Goal: Transaction & Acquisition: Purchase product/service

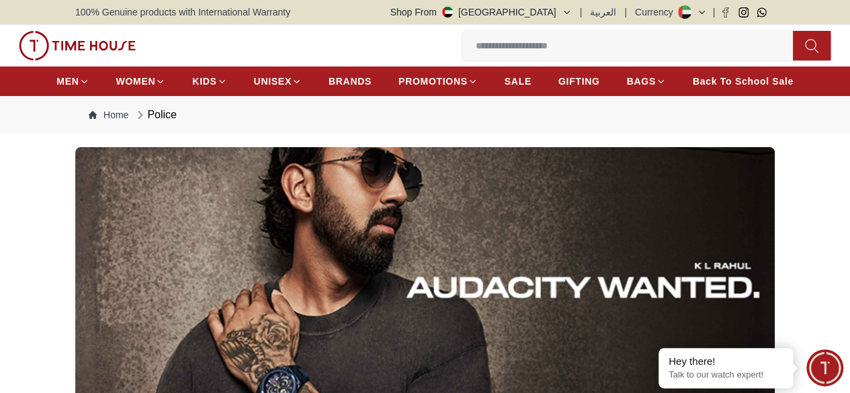
click at [462, 56] on input at bounding box center [632, 45] width 341 height 27
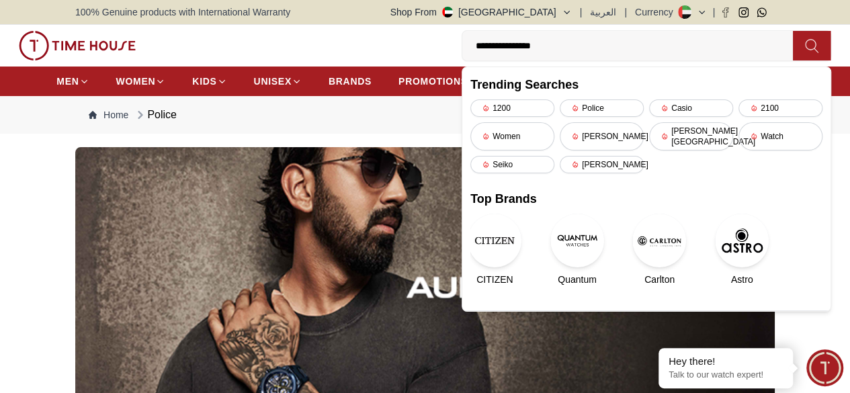
type input "**********"
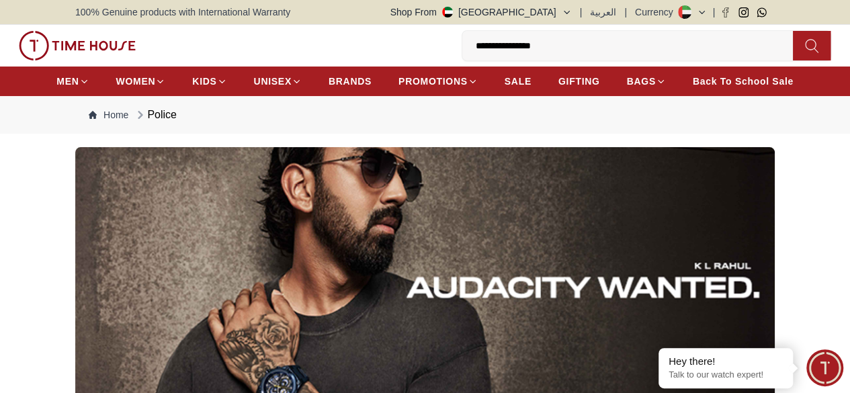
click at [805, 40] on icon at bounding box center [811, 45] width 13 height 15
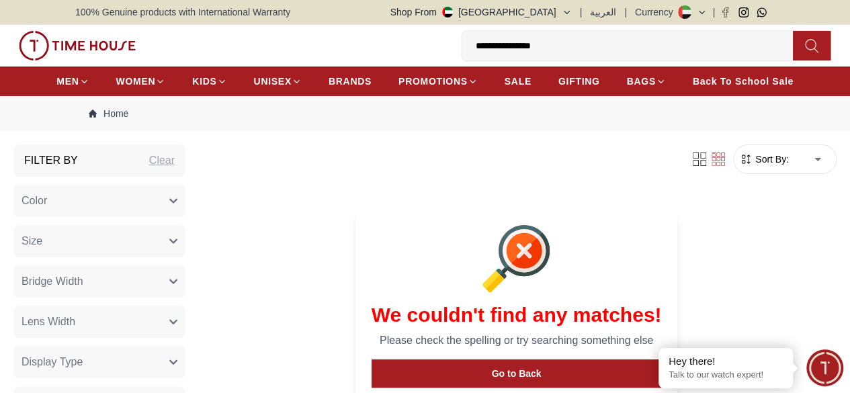
click at [462, 46] on input "**********" at bounding box center [632, 45] width 341 height 27
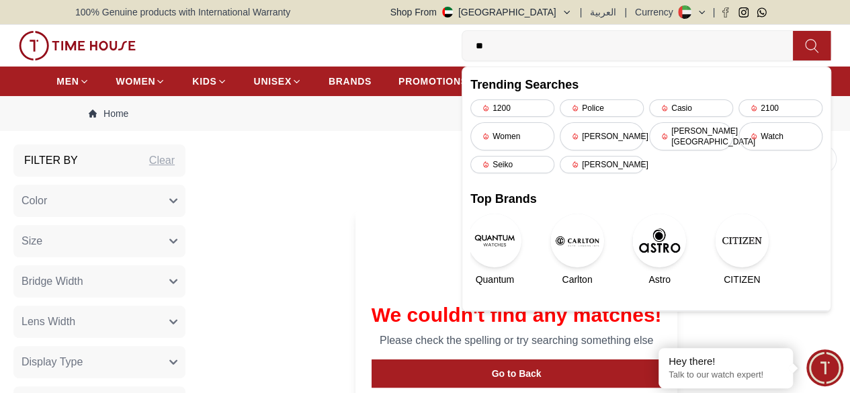
type input "*"
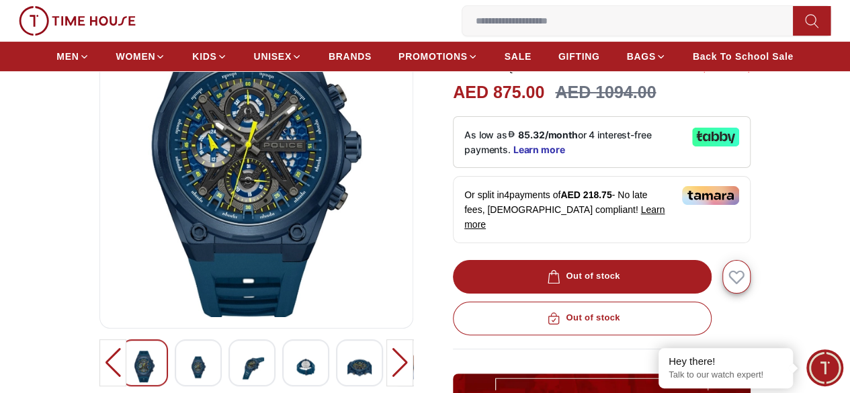
scroll to position [188, 0]
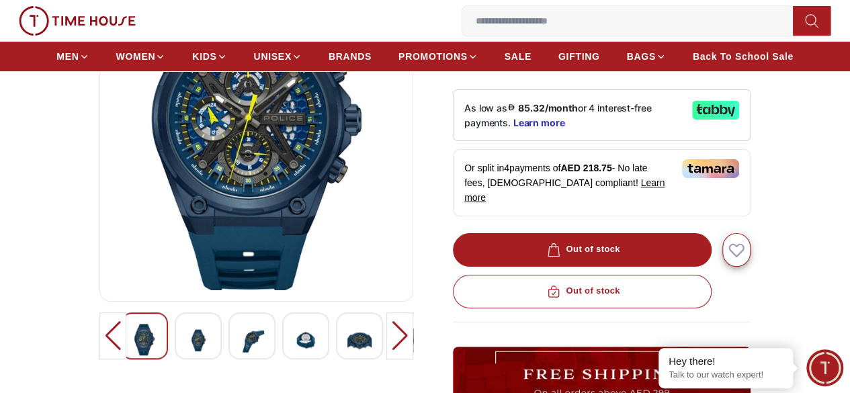
click at [384, 159] on img at bounding box center [256, 129] width 291 height 323
click at [337, 174] on img at bounding box center [256, 129] width 291 height 323
click at [288, 191] on img at bounding box center [256, 129] width 291 height 323
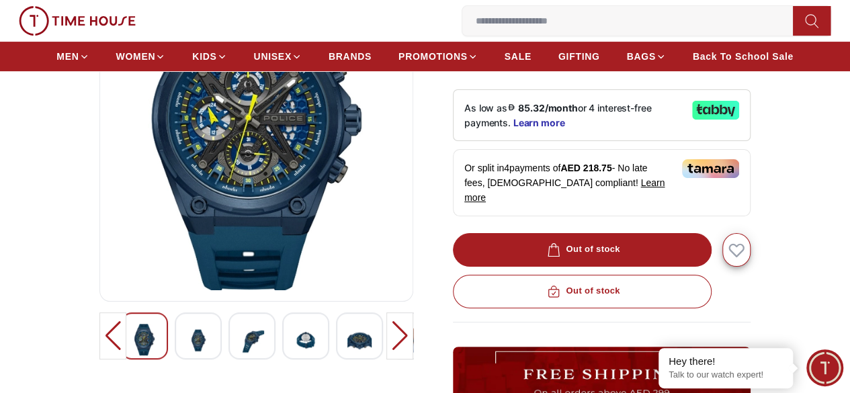
click at [288, 191] on img at bounding box center [256, 129] width 291 height 323
click at [245, 196] on img at bounding box center [256, 129] width 291 height 323
click at [186, 347] on img at bounding box center [198, 340] width 24 height 33
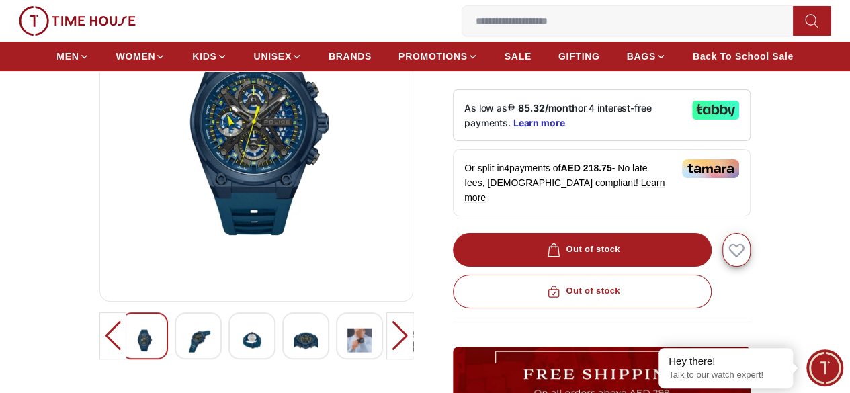
click at [240, 347] on img at bounding box center [252, 340] width 24 height 33
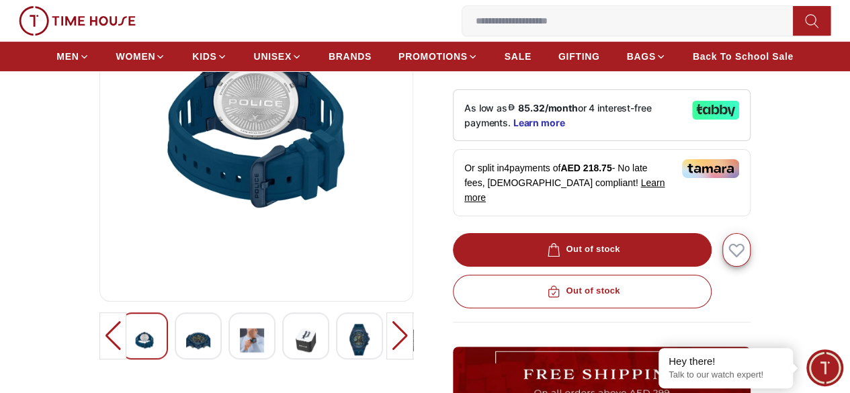
click at [294, 354] on img at bounding box center [306, 340] width 24 height 33
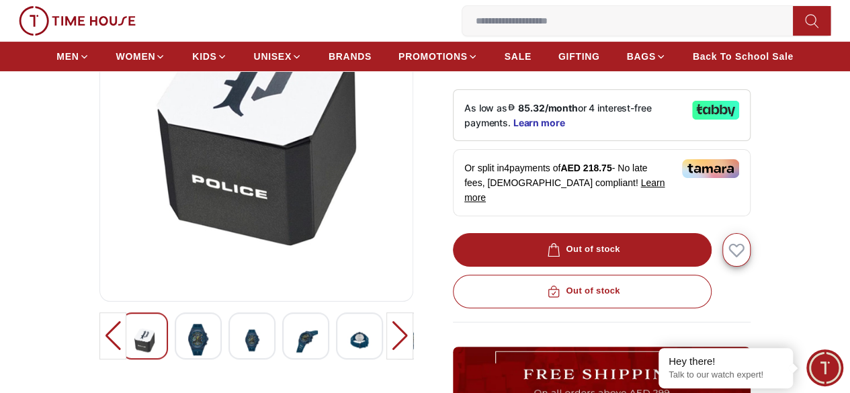
click at [347, 349] on img at bounding box center [359, 340] width 24 height 33
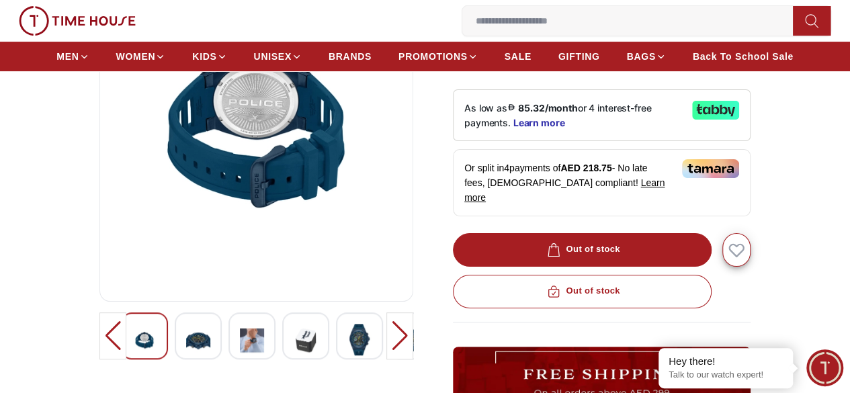
click at [401, 353] on img at bounding box center [413, 340] width 24 height 33
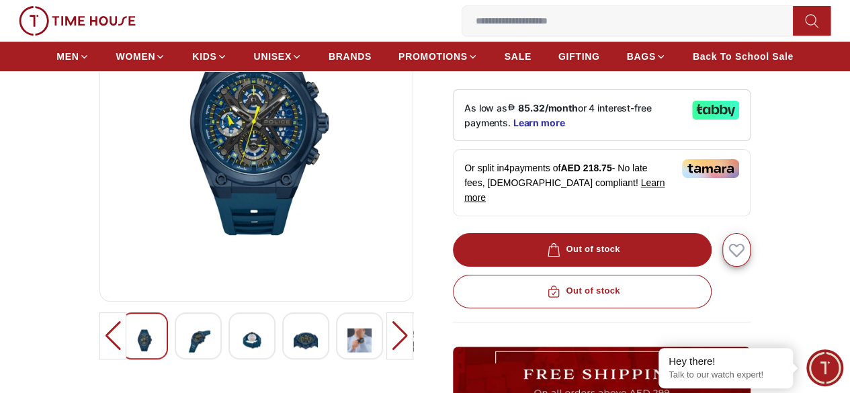
click at [413, 357] on div at bounding box center [399, 335] width 27 height 47
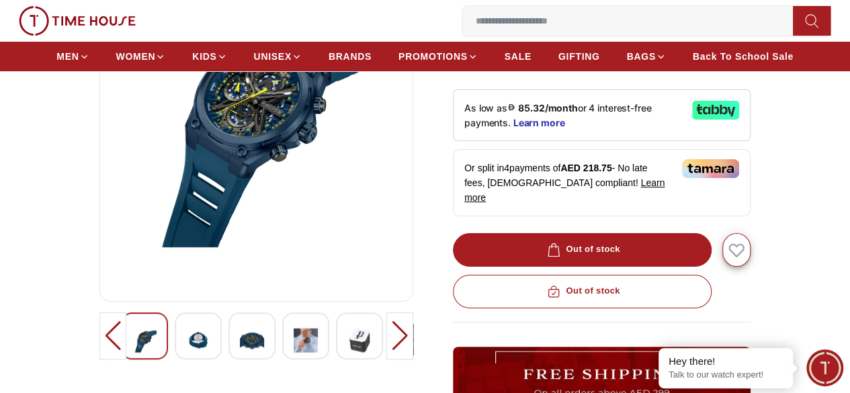
click at [413, 357] on div at bounding box center [399, 335] width 27 height 47
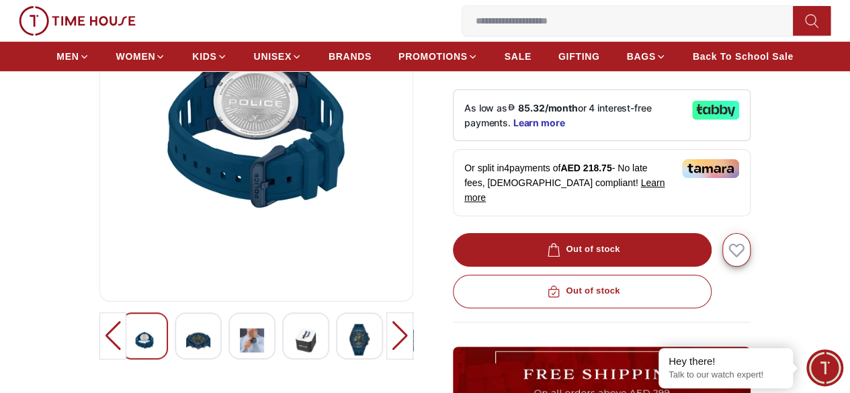
click at [413, 357] on div at bounding box center [399, 335] width 27 height 47
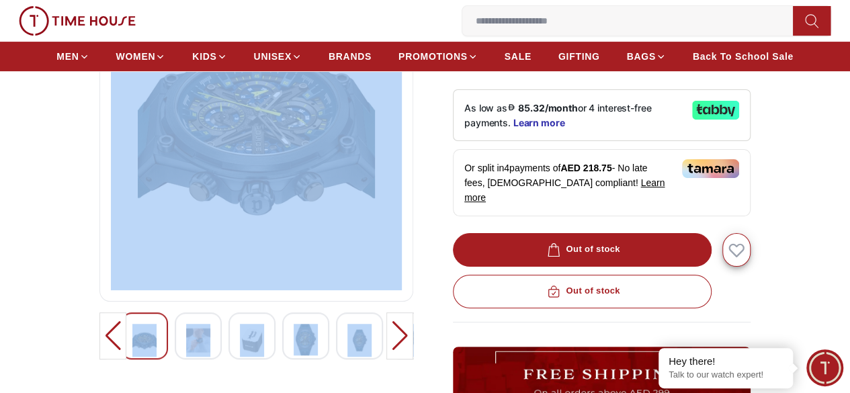
click at [413, 357] on div at bounding box center [399, 335] width 27 height 47
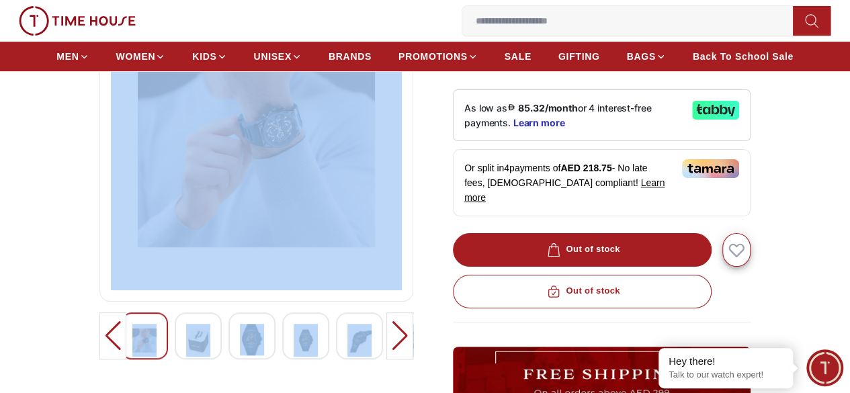
click at [413, 357] on div at bounding box center [399, 335] width 27 height 47
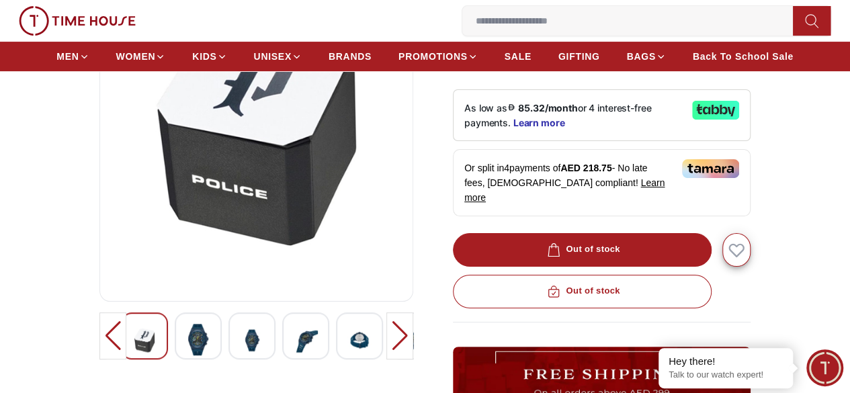
click at [413, 357] on div at bounding box center [399, 335] width 27 height 47
